Goal: Task Accomplishment & Management: Manage account settings

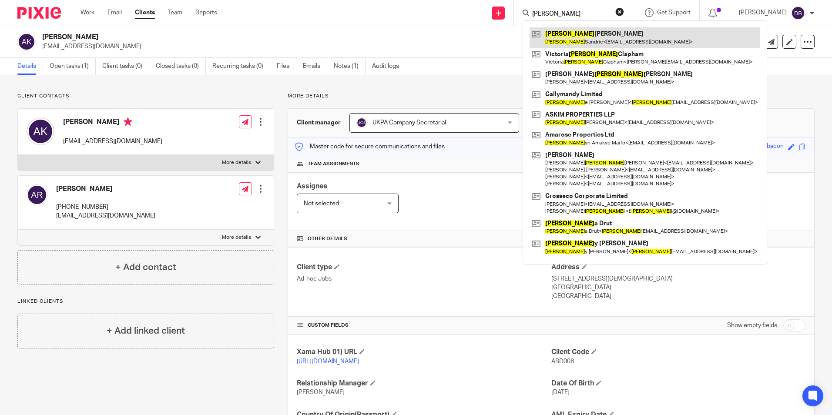
type input "carol"
click at [586, 39] on link at bounding box center [644, 37] width 231 height 20
click at [589, 39] on link at bounding box center [644, 37] width 231 height 20
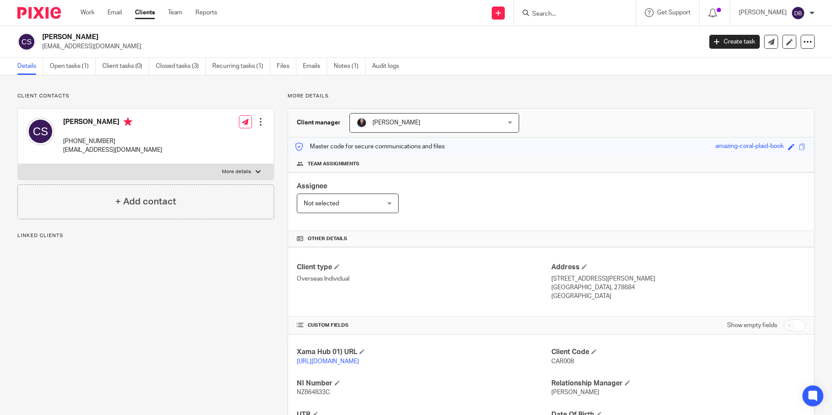
click at [55, 68] on link "Open tasks (1)" at bounding box center [73, 66] width 46 height 17
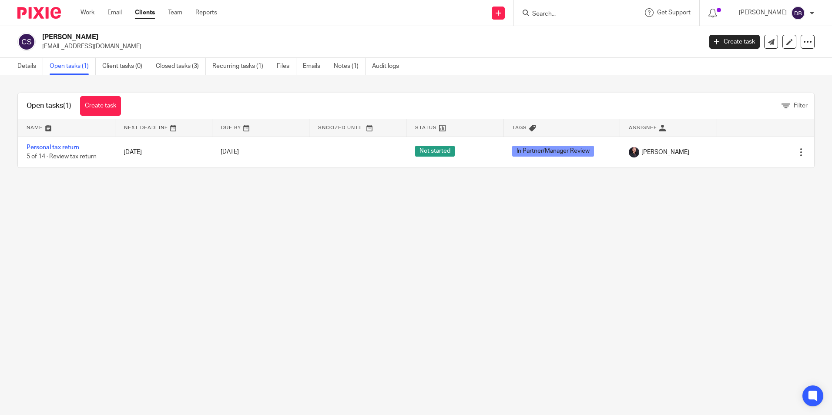
click at [491, 259] on main "Carol Tsang Sandric ctsandric@yahoo.com Create task Update from Companies House…" at bounding box center [416, 207] width 832 height 415
click at [207, 284] on main "Carol Tsang Sandric ctsandric@yahoo.com Create task Update from Companies House…" at bounding box center [416, 207] width 832 height 415
click at [572, 10] on form at bounding box center [577, 12] width 93 height 11
click at [568, 11] on input "Search" at bounding box center [570, 14] width 78 height 8
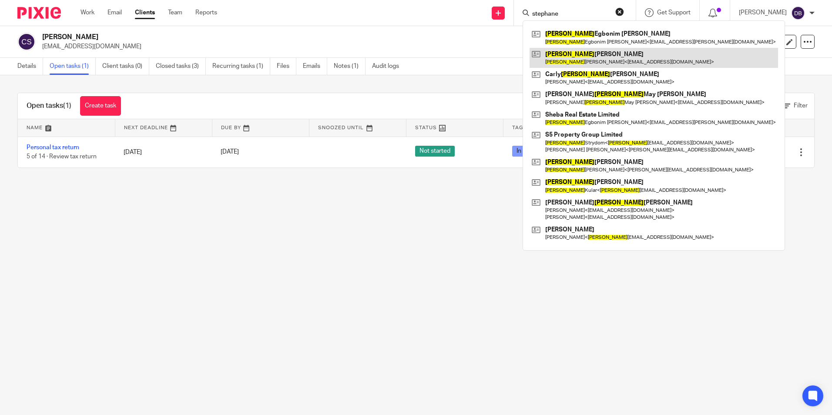
type input "stephane"
click at [617, 64] on link at bounding box center [653, 58] width 248 height 20
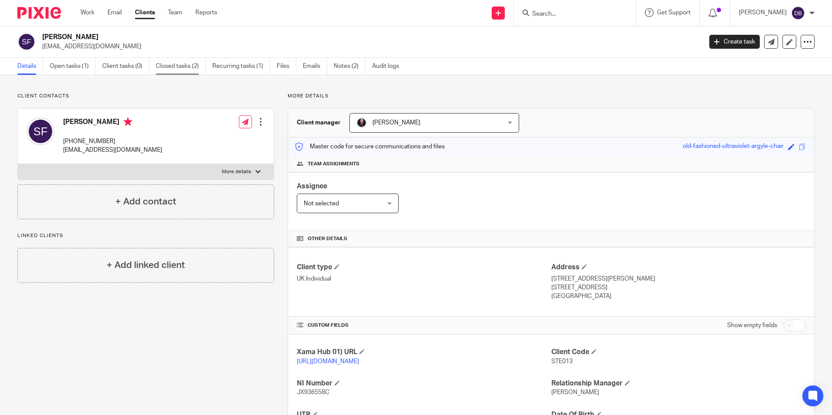
click at [167, 66] on link "Closed tasks (2)" at bounding box center [181, 66] width 50 height 17
click at [169, 70] on link "Closed tasks (2)" at bounding box center [181, 66] width 50 height 17
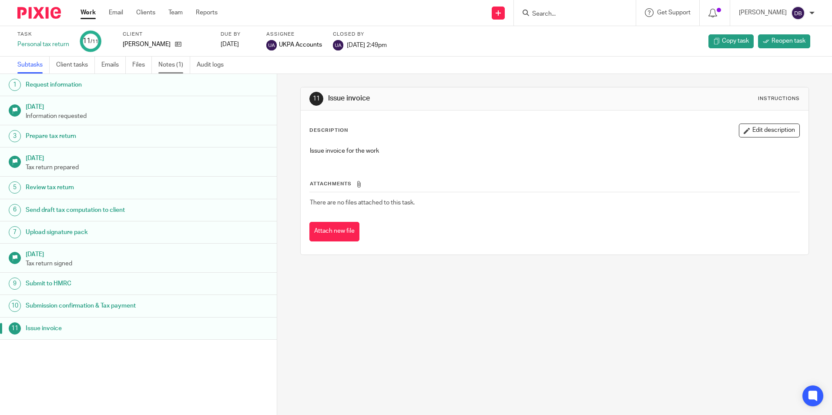
click at [167, 63] on link "Notes (1)" at bounding box center [174, 65] width 32 height 17
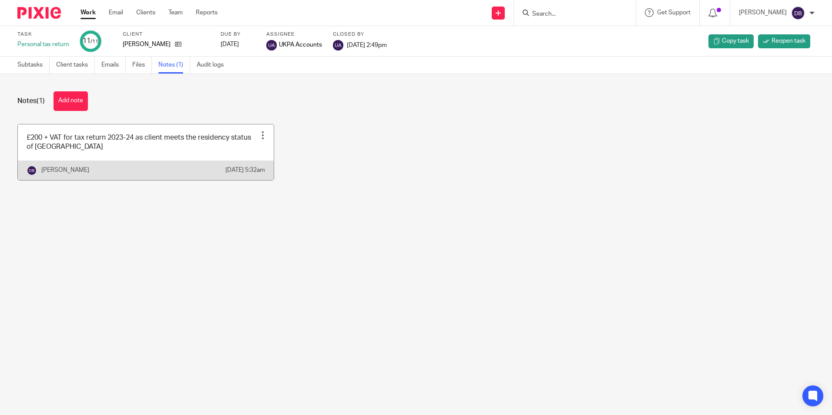
click at [48, 156] on link at bounding box center [146, 152] width 256 height 56
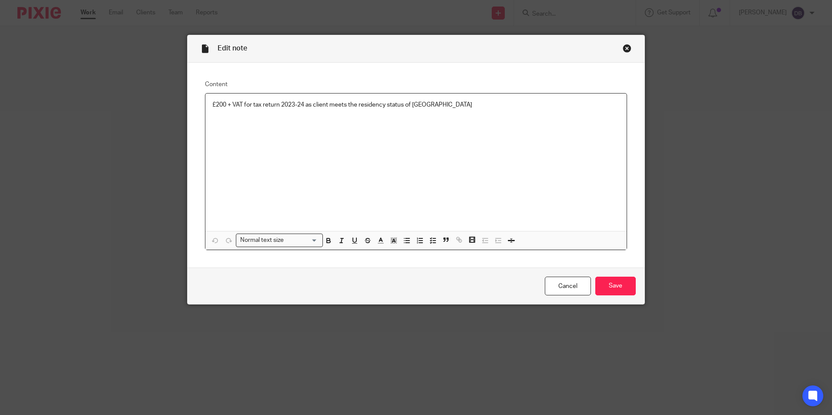
click at [622, 48] on div "Close this dialog window" at bounding box center [626, 48] width 9 height 9
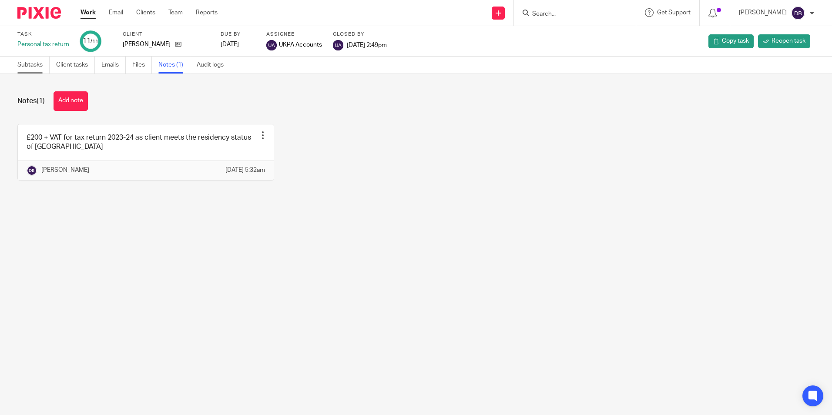
click at [47, 66] on link "Subtasks" at bounding box center [33, 65] width 32 height 17
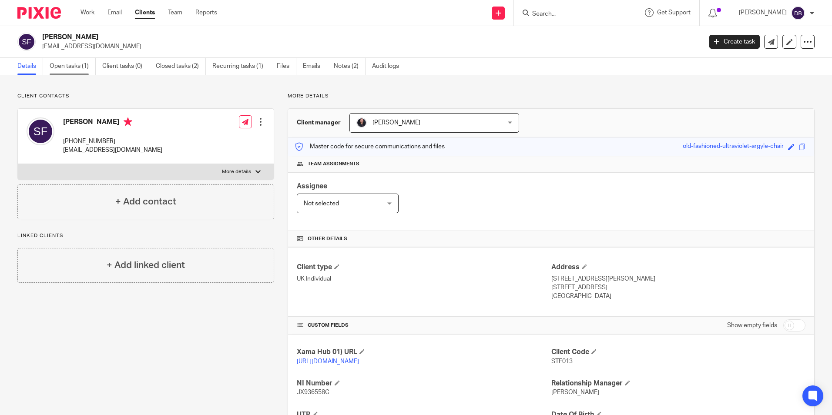
click at [75, 71] on link "Open tasks (1)" at bounding box center [73, 66] width 46 height 17
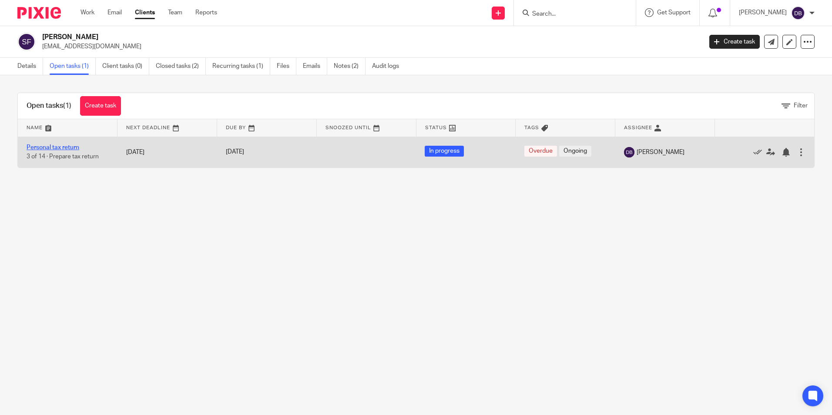
click at [54, 148] on link "Personal tax return" at bounding box center [53, 147] width 53 height 6
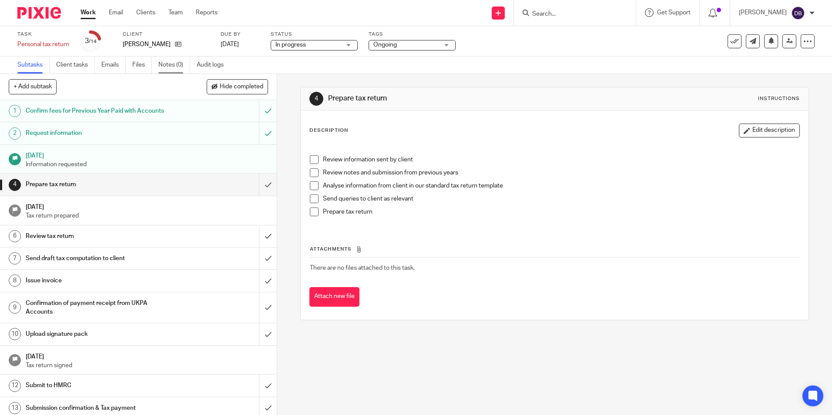
click at [183, 64] on link "Notes (0)" at bounding box center [174, 65] width 32 height 17
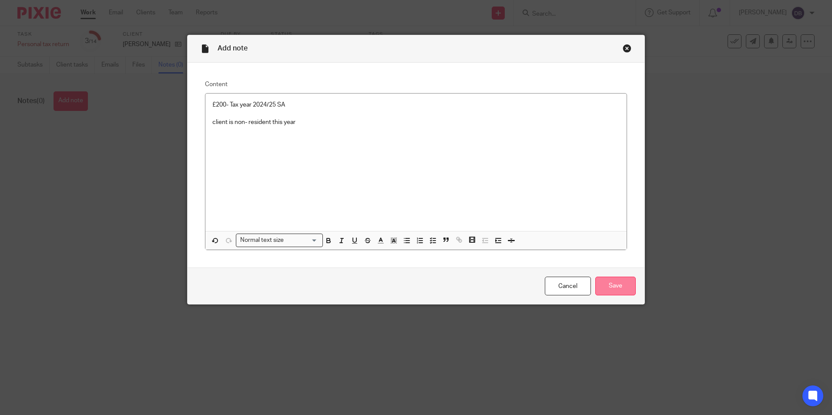
click at [601, 277] on input "Save" at bounding box center [615, 286] width 40 height 19
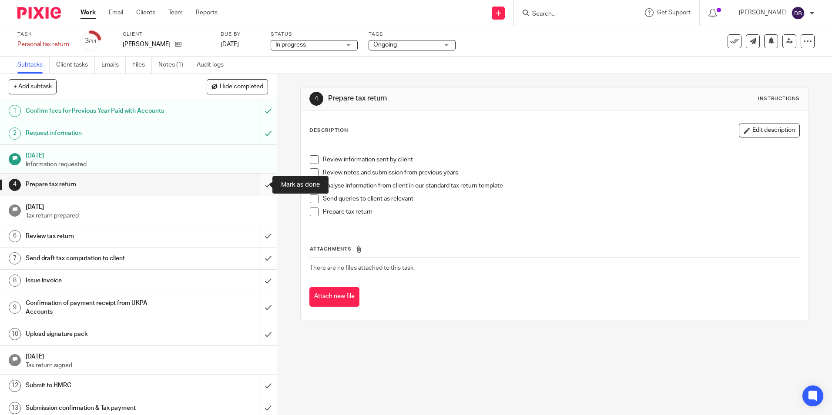
click at [255, 182] on input "submit" at bounding box center [138, 185] width 277 height 22
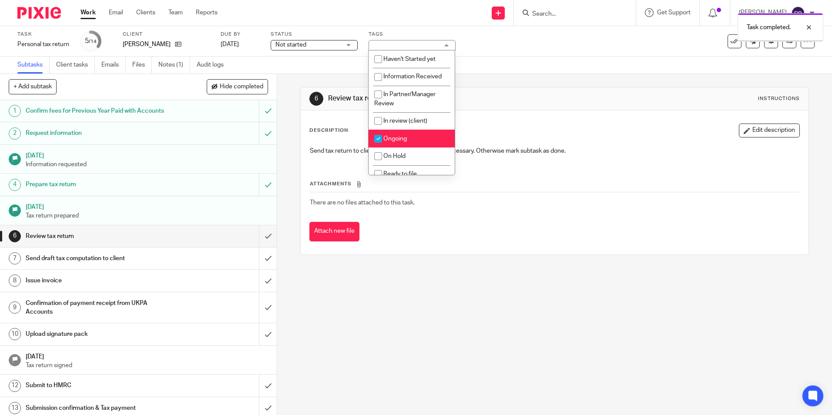
click at [386, 132] on li "Ongoing" at bounding box center [411, 139] width 86 height 18
checkbox input "false"
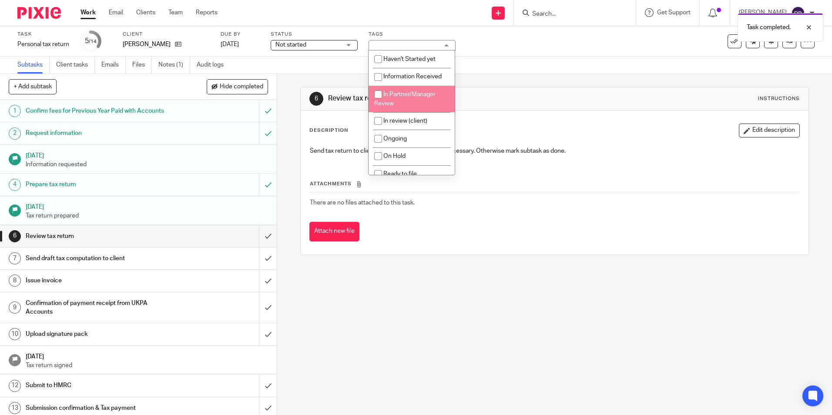
click at [394, 96] on span "In Partner/Manager Review" at bounding box center [404, 98] width 61 height 15
checkbox input "true"
click at [518, 68] on div "Subtasks Client tasks Emails Files Notes (1) Audit logs" at bounding box center [416, 65] width 832 height 17
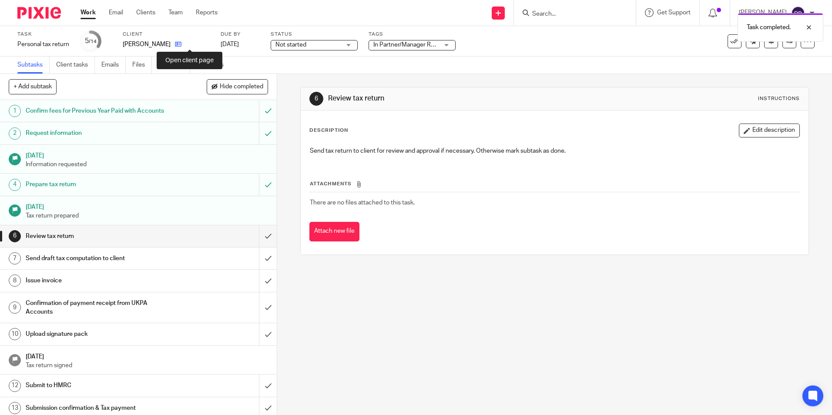
click at [181, 42] on icon at bounding box center [178, 44] width 7 height 7
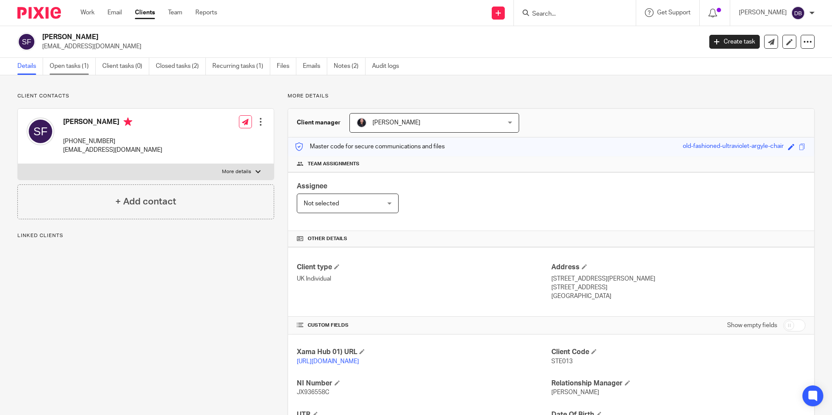
click at [80, 65] on link "Open tasks (1)" at bounding box center [73, 66] width 46 height 17
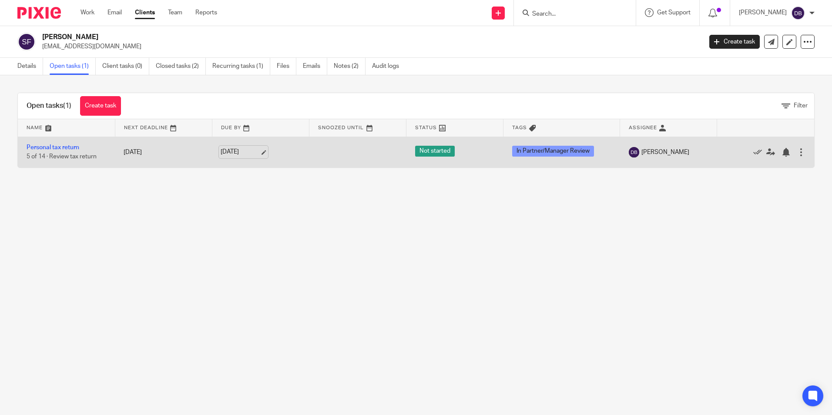
click at [231, 149] on link "31 Jan 2026" at bounding box center [239, 151] width 39 height 9
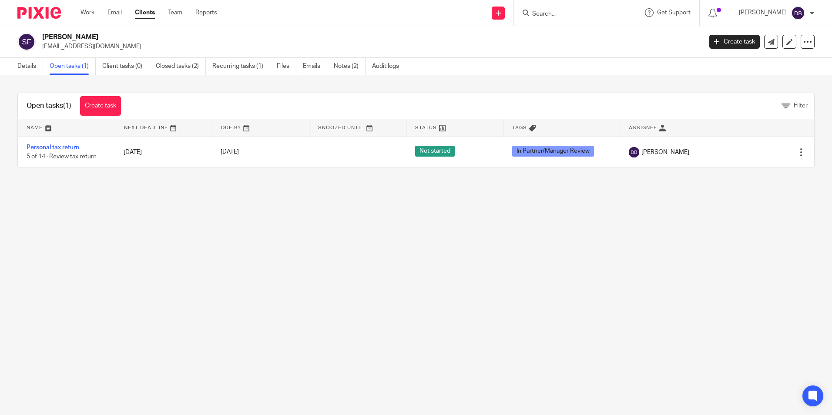
click at [219, 200] on main "Stephanie Anne Fuller stephfuller94@hotmail.co.uk Create task Update from Compa…" at bounding box center [416, 207] width 832 height 415
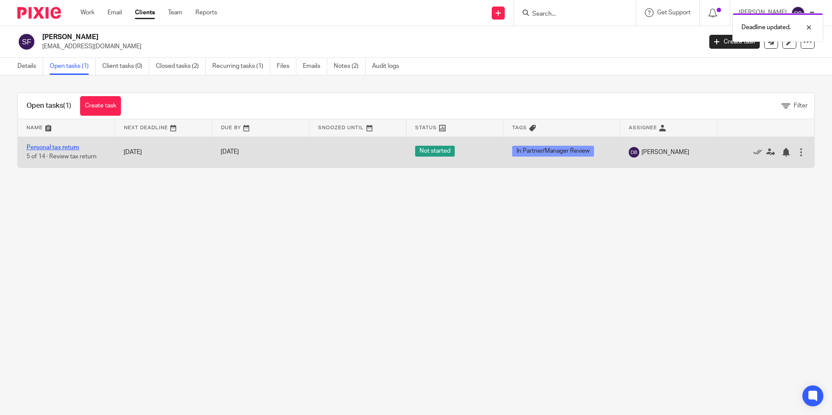
click at [50, 146] on link "Personal tax return" at bounding box center [53, 147] width 53 height 6
click at [58, 147] on link "Personal tax return" at bounding box center [53, 147] width 53 height 6
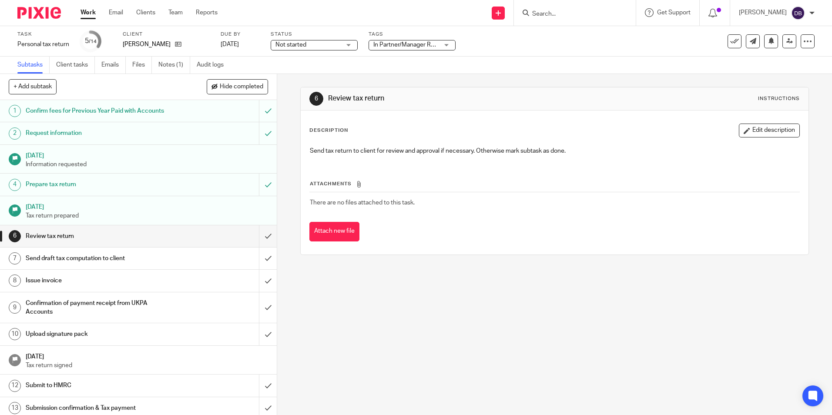
click at [423, 38] on div "Tags In Partner/Manager Review Haven't Started yet Information Received In Part…" at bounding box center [411, 41] width 87 height 21
click at [328, 48] on span "Not started" at bounding box center [307, 44] width 65 height 9
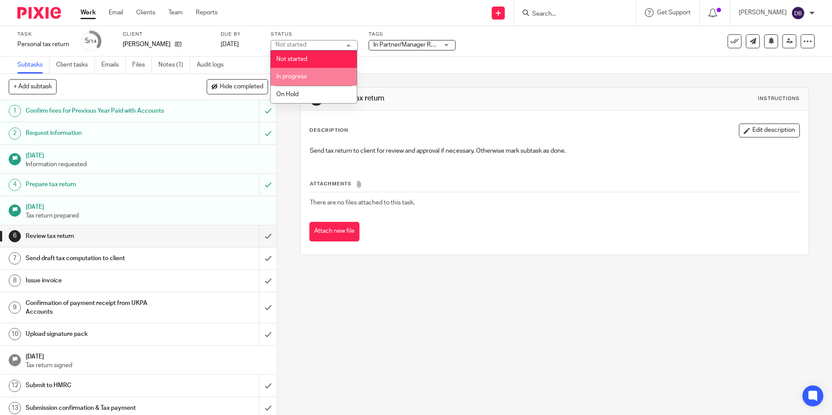
click at [312, 77] on li "In progress" at bounding box center [314, 77] width 86 height 18
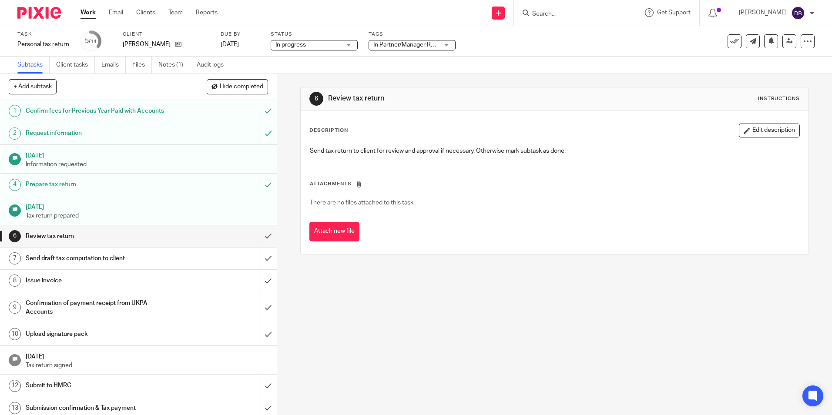
click at [466, 84] on div "6 Review tax return Instructions Description Edit description Send tax return t…" at bounding box center [554, 171] width 508 height 194
click at [788, 40] on link at bounding box center [789, 41] width 14 height 14
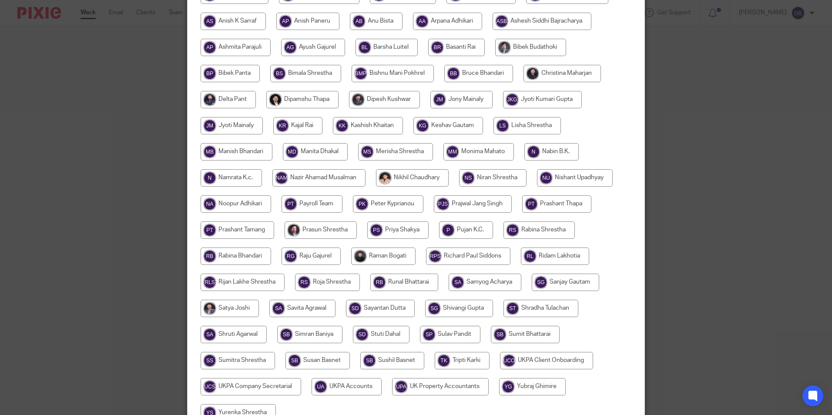
scroll to position [41, 0]
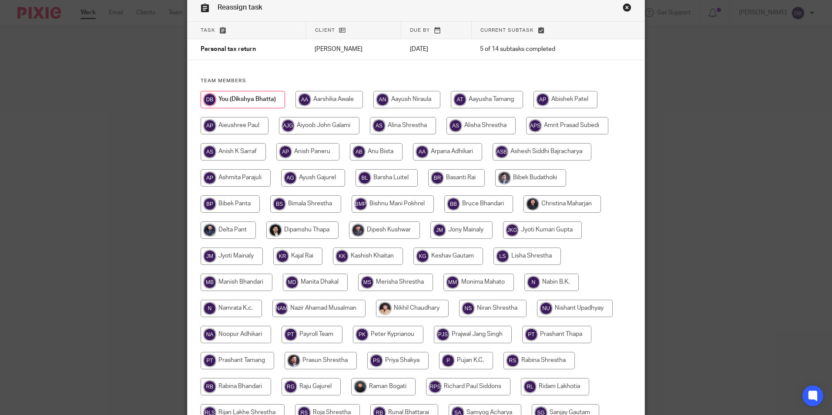
click at [222, 95] on input "radio" at bounding box center [242, 99] width 84 height 17
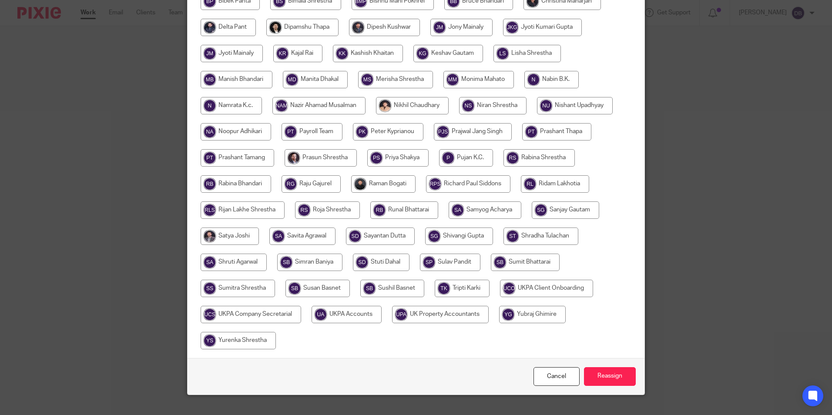
scroll to position [258, 0]
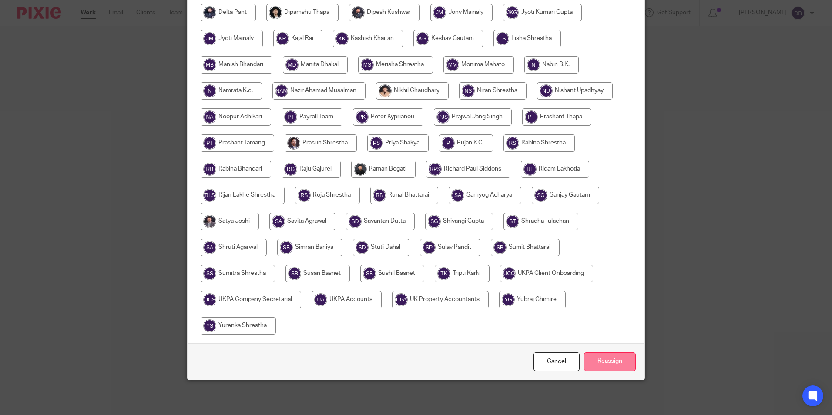
click at [610, 359] on input "Reassign" at bounding box center [610, 361] width 52 height 19
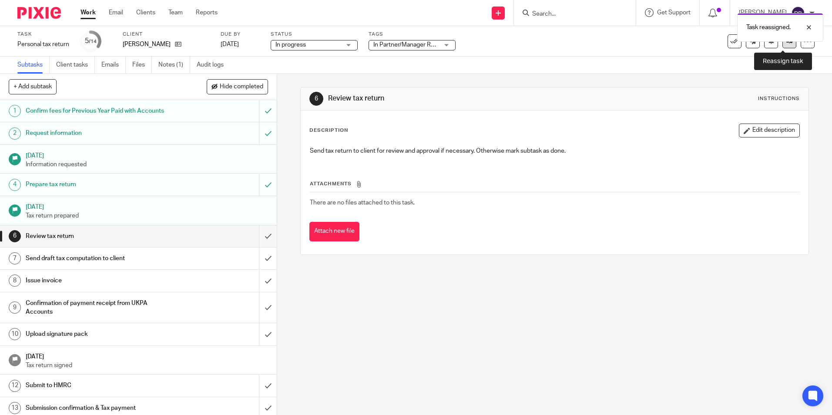
click at [786, 44] on icon at bounding box center [789, 41] width 7 height 7
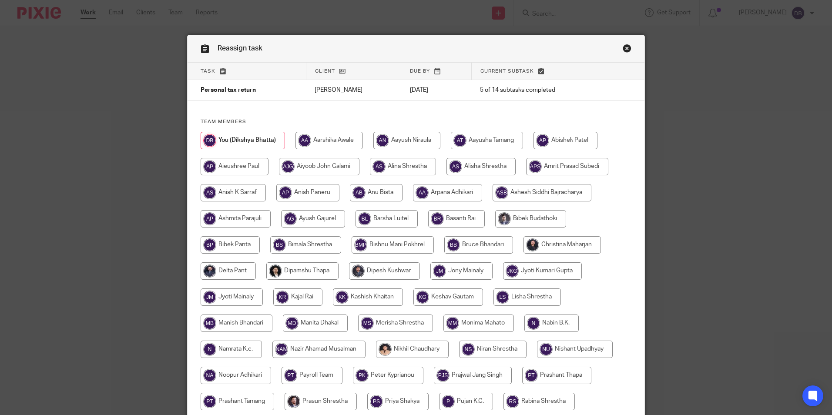
scroll to position [130, 0]
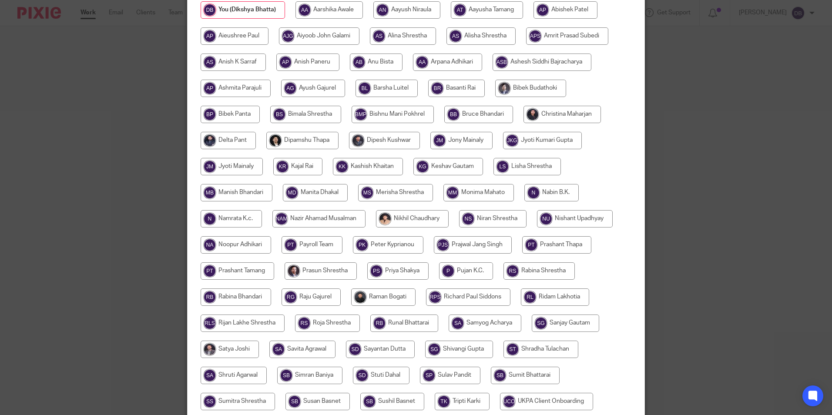
click at [527, 110] on input "radio" at bounding box center [561, 114] width 77 height 17
radio input "true"
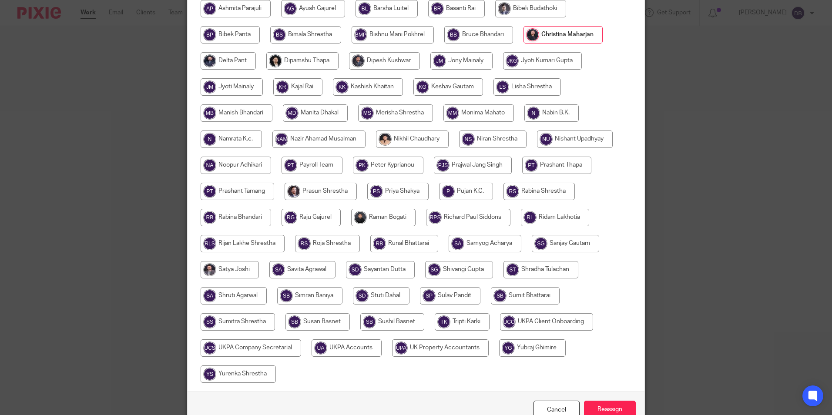
scroll to position [258, 0]
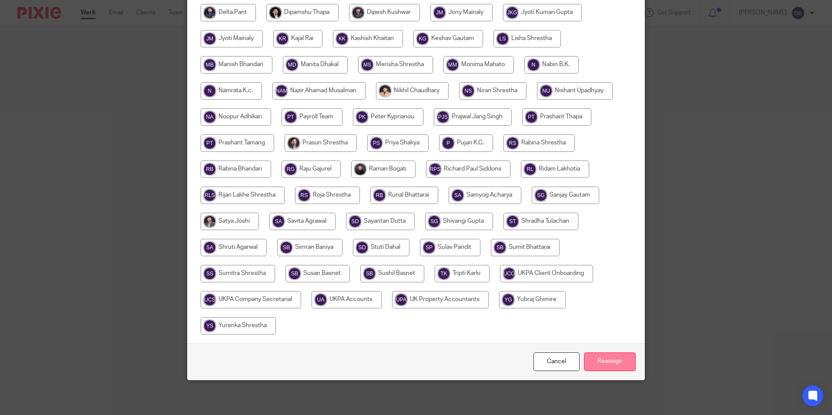
click at [588, 358] on input "Reassign" at bounding box center [610, 361] width 52 height 19
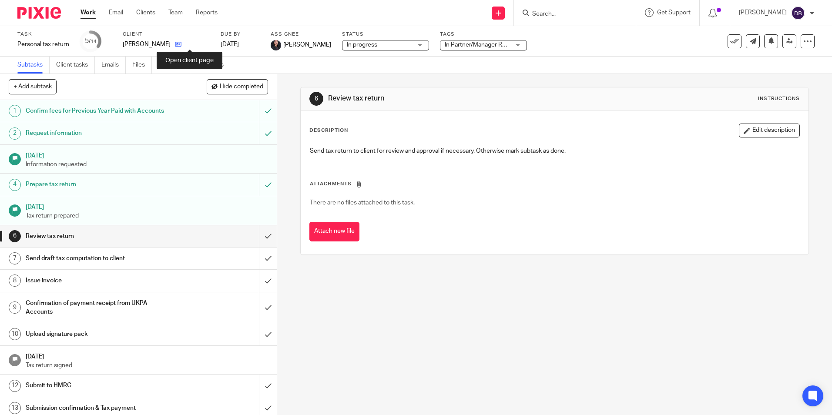
click at [181, 43] on icon at bounding box center [178, 44] width 7 height 7
drag, startPoint x: 261, startPoint y: 235, endPoint x: 155, endPoint y: 238, distance: 105.3
click at [155, 238] on div "6 Review tax return" at bounding box center [138, 236] width 277 height 22
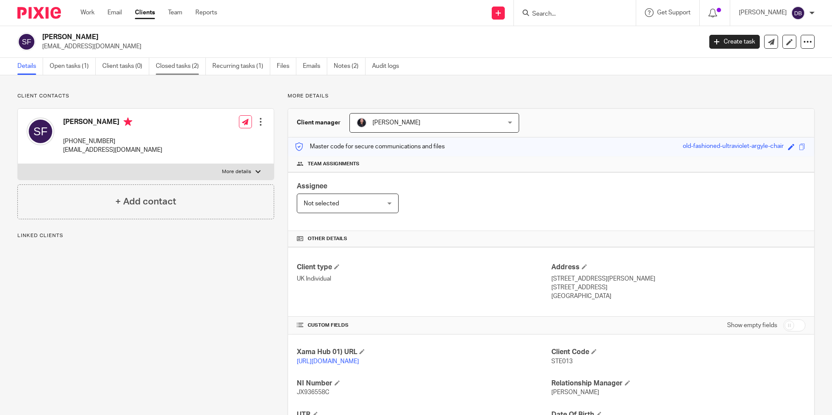
click at [164, 69] on link "Closed tasks (2)" at bounding box center [181, 66] width 50 height 17
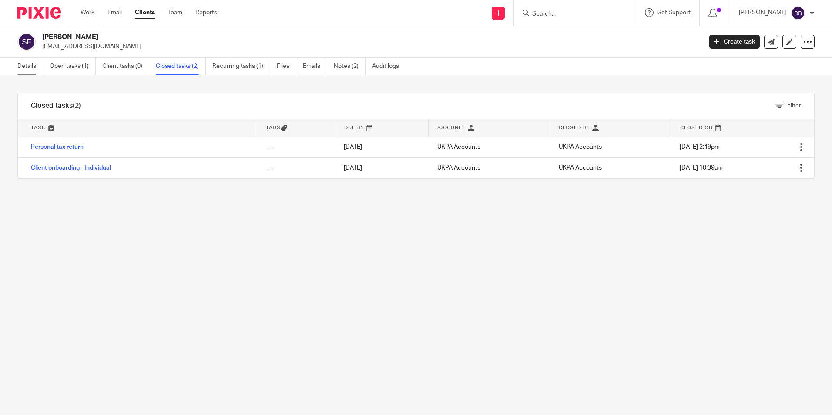
click at [22, 67] on link "Details" at bounding box center [30, 66] width 26 height 17
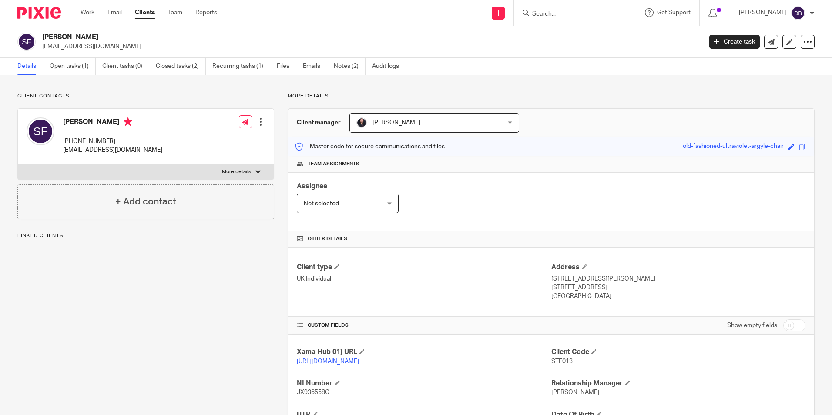
click at [329, 63] on ul "Details Open tasks (1) Client tasks (0) Closed tasks (2) Recurring tasks (1) Fi…" at bounding box center [214, 66] width 394 height 17
click at [341, 63] on link "Notes (2)" at bounding box center [350, 66] width 32 height 17
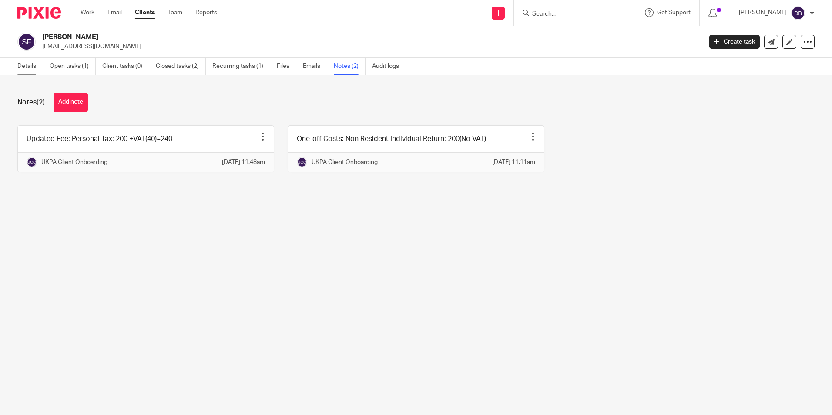
click at [27, 68] on link "Details" at bounding box center [30, 66] width 26 height 17
